Goal: Find contact information: Find contact information

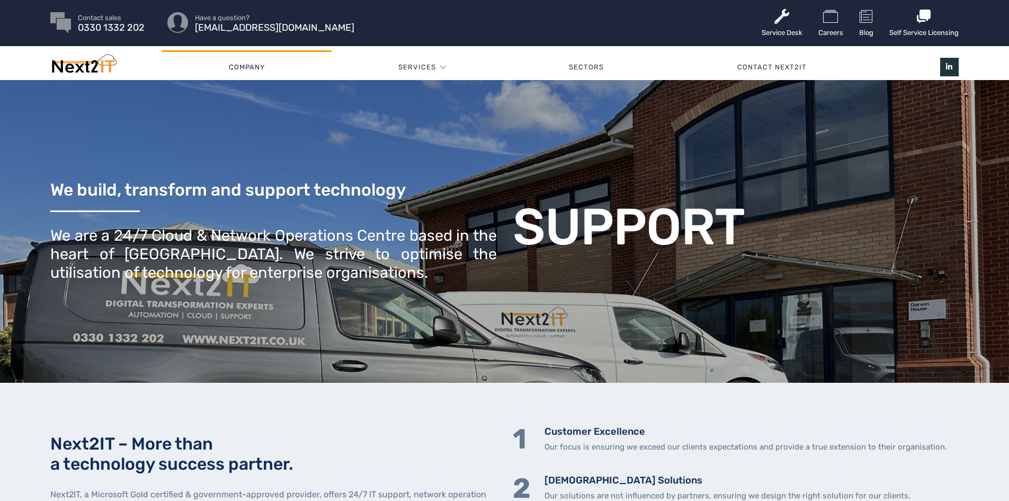
click at [244, 70] on link "Company" at bounding box center [247, 67] width 170 height 32
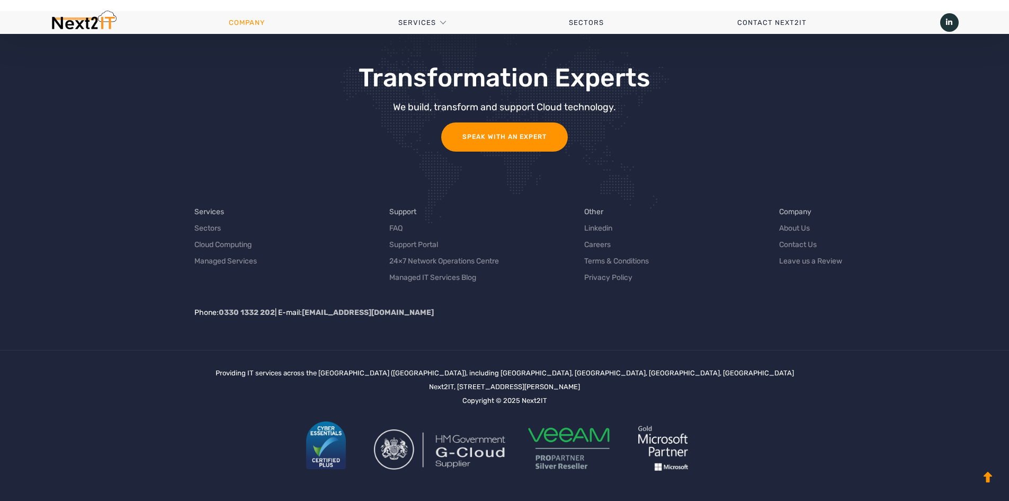
scroll to position [2278, 0]
click at [804, 243] on link "Contact Us" at bounding box center [798, 243] width 38 height 11
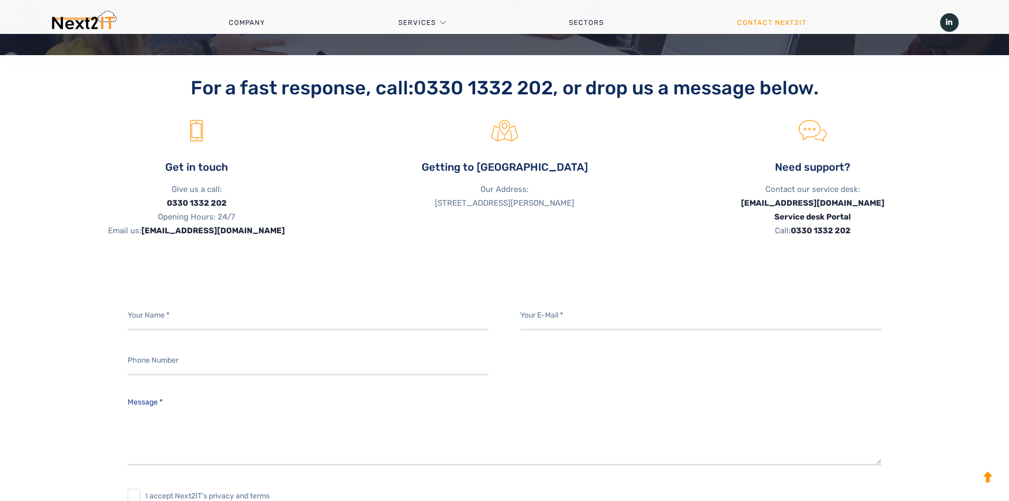
scroll to position [318, 0]
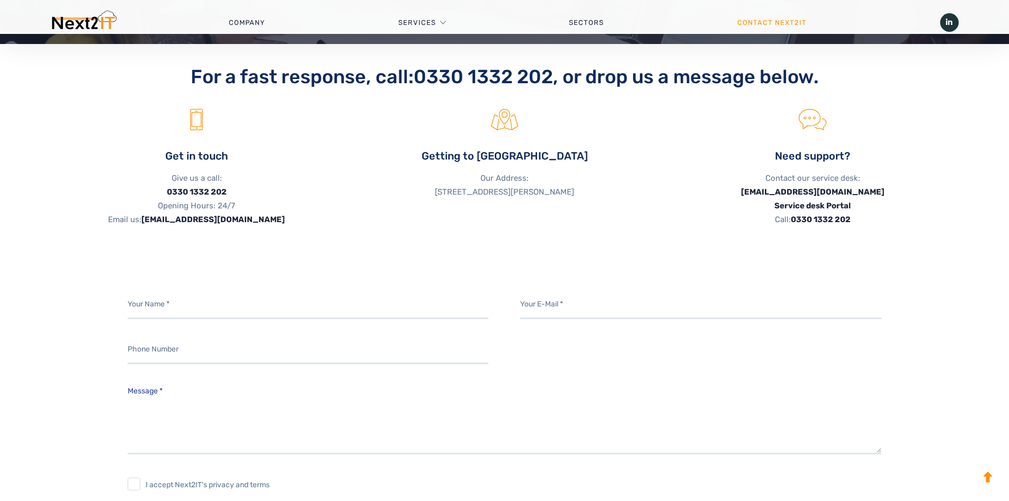
drag, startPoint x: 551, startPoint y: 192, endPoint x: 579, endPoint y: 194, distance: 28.2
click at [580, 193] on p "Our Address: [STREET_ADDRESS][PERSON_NAME]" at bounding box center [505, 185] width 293 height 28
copy p "[PERSON_NAME]"
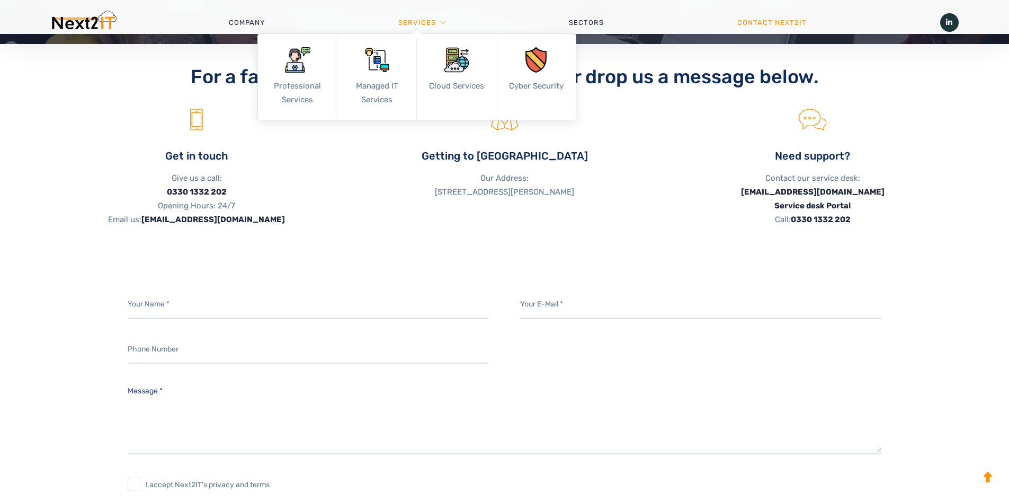
click at [432, 22] on link "Services" at bounding box center [417, 23] width 38 height 32
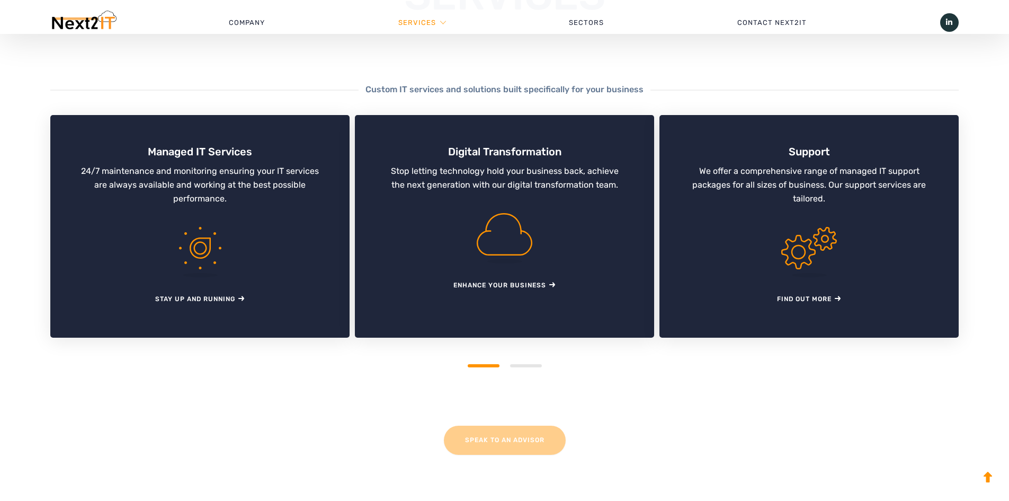
scroll to position [159, 0]
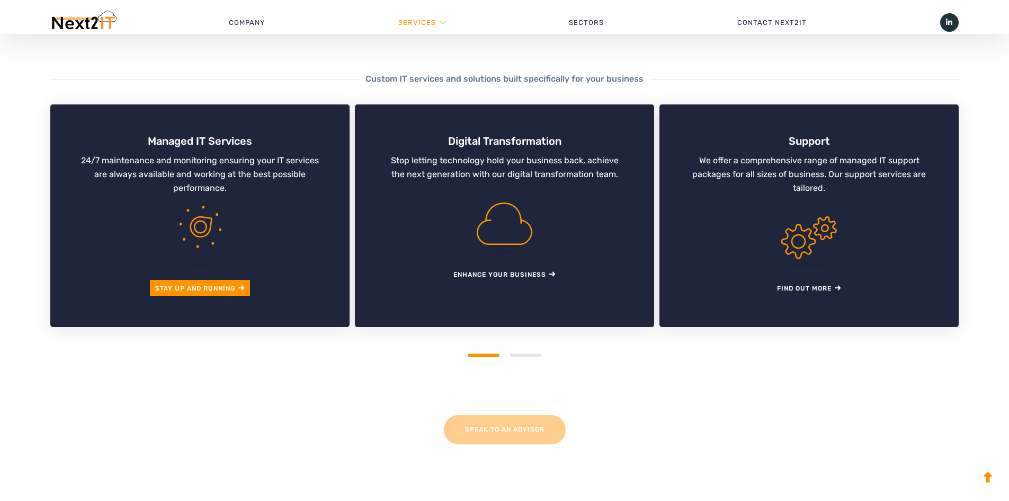
click at [205, 285] on link "STAY UP AND RUNNING" at bounding box center [200, 288] width 90 height 16
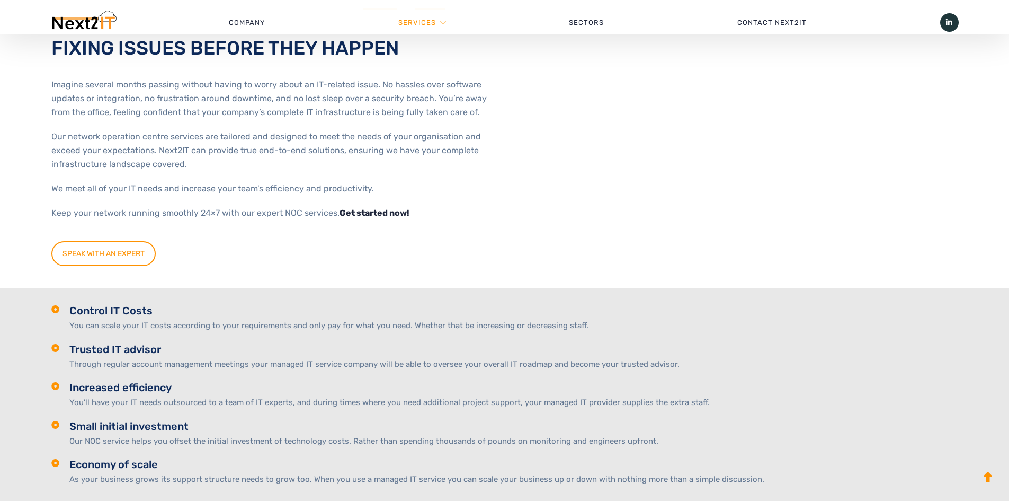
scroll to position [397, 0]
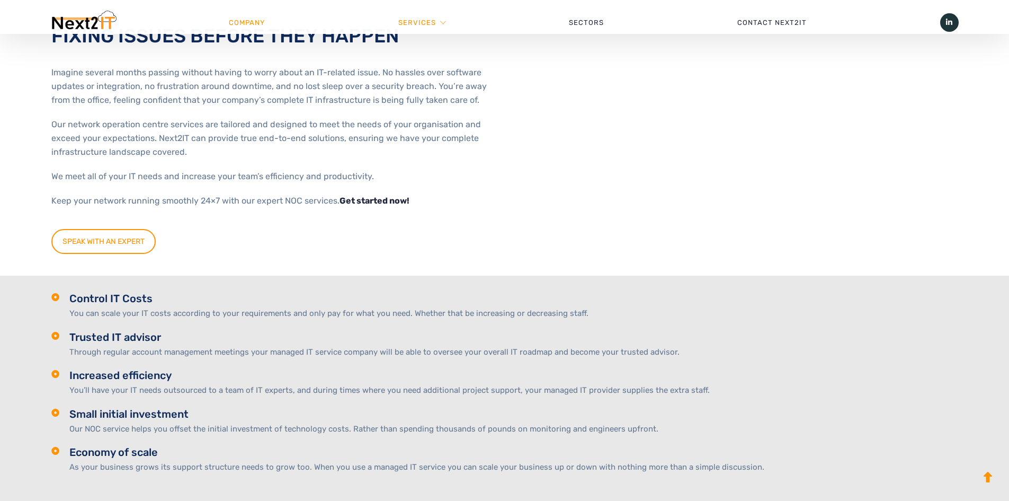
click at [246, 23] on link "Company" at bounding box center [247, 23] width 170 height 32
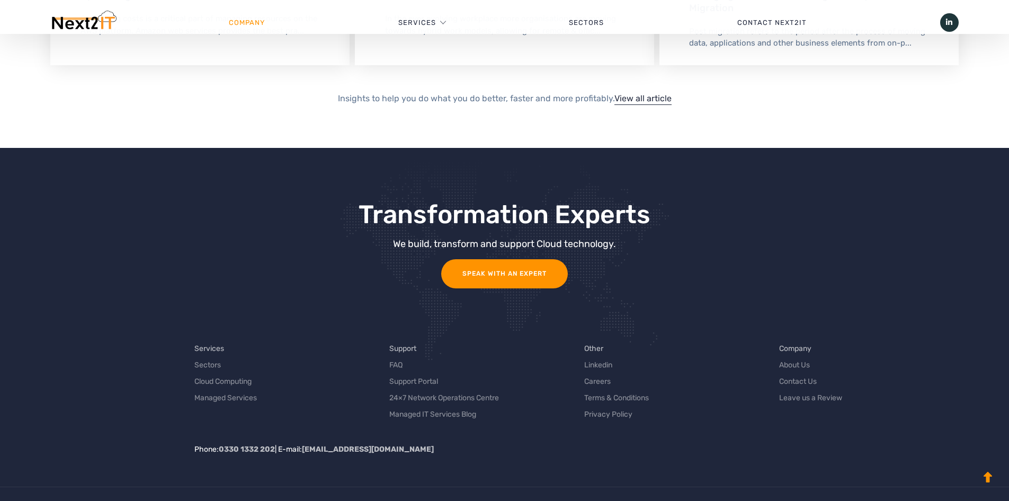
scroll to position [2186, 0]
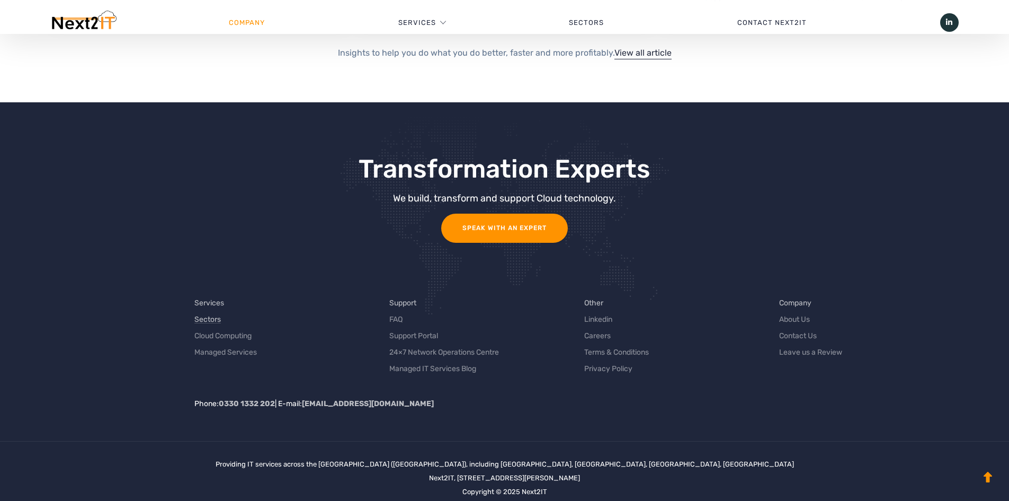
click at [212, 319] on link "Sectors" at bounding box center [207, 319] width 26 height 11
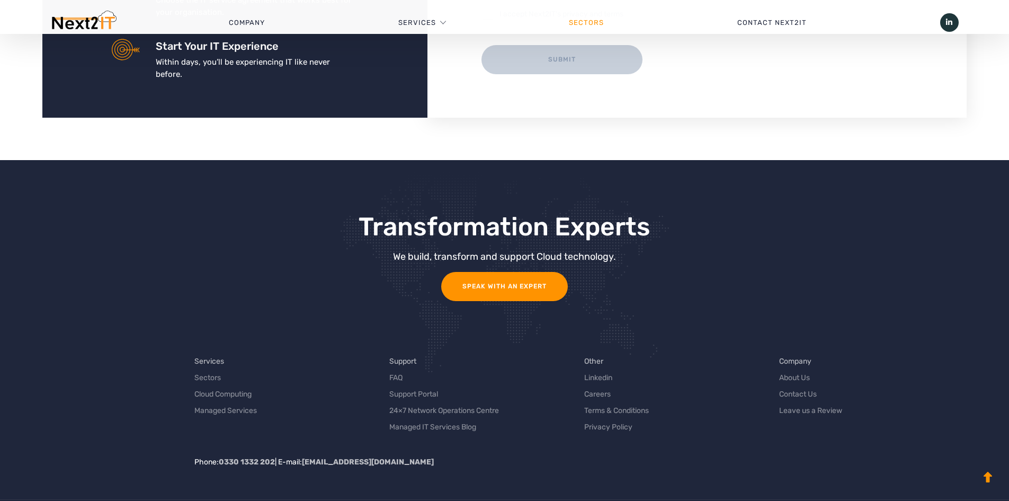
scroll to position [1472, 0]
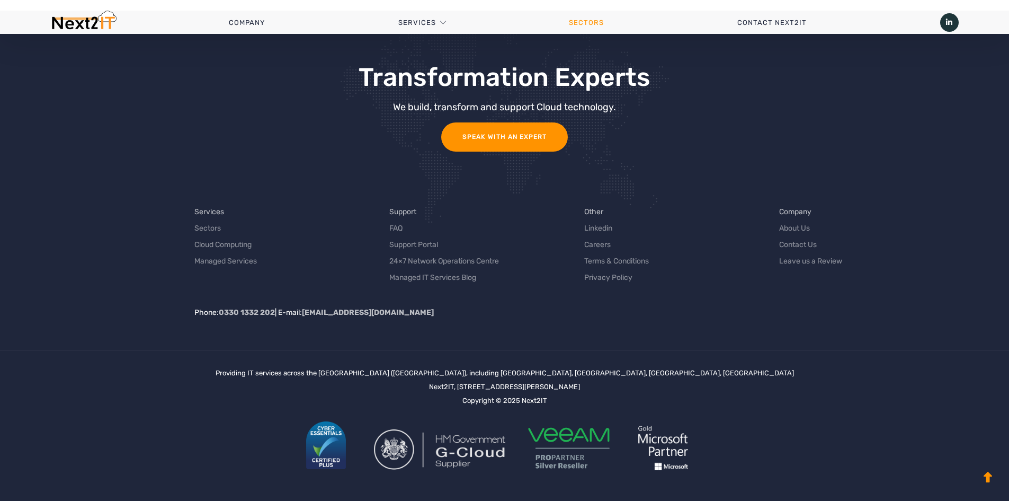
click at [479, 458] on img at bounding box center [440, 449] width 132 height 40
